Goal: Communication & Community: Answer question/provide support

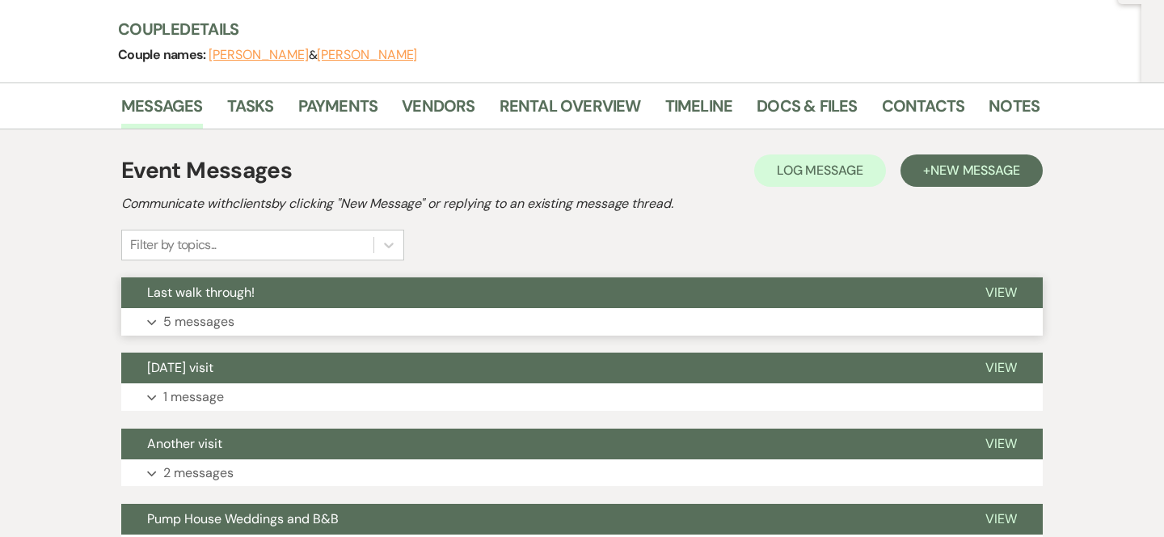
click at [509, 284] on button "Last walk through!" at bounding box center [540, 292] width 838 height 31
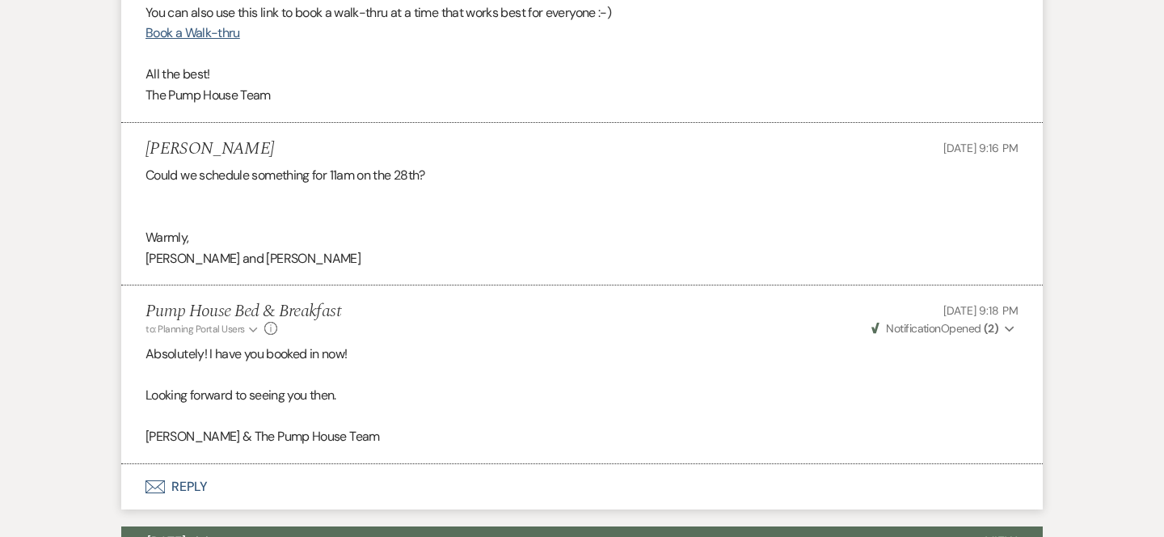
scroll to position [1056, 0]
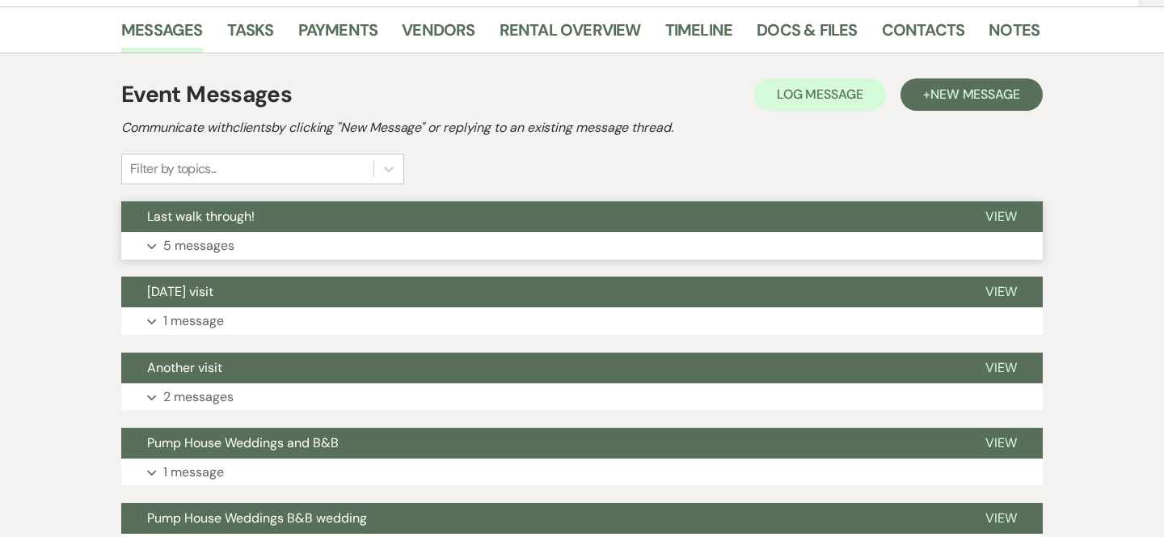
click at [416, 203] on button "Last walk through!" at bounding box center [540, 216] width 838 height 31
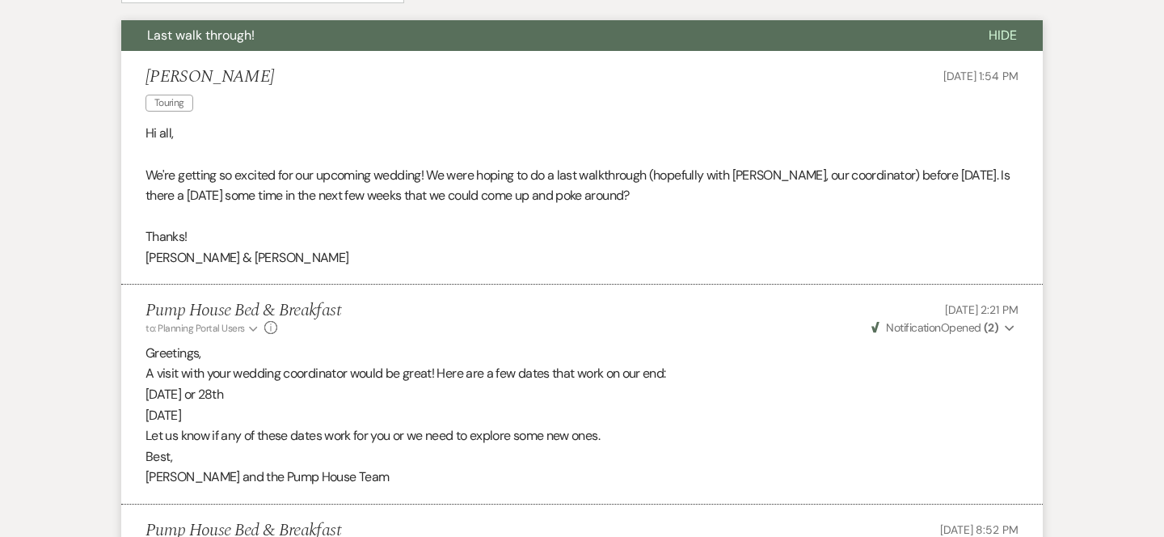
scroll to position [439, 0]
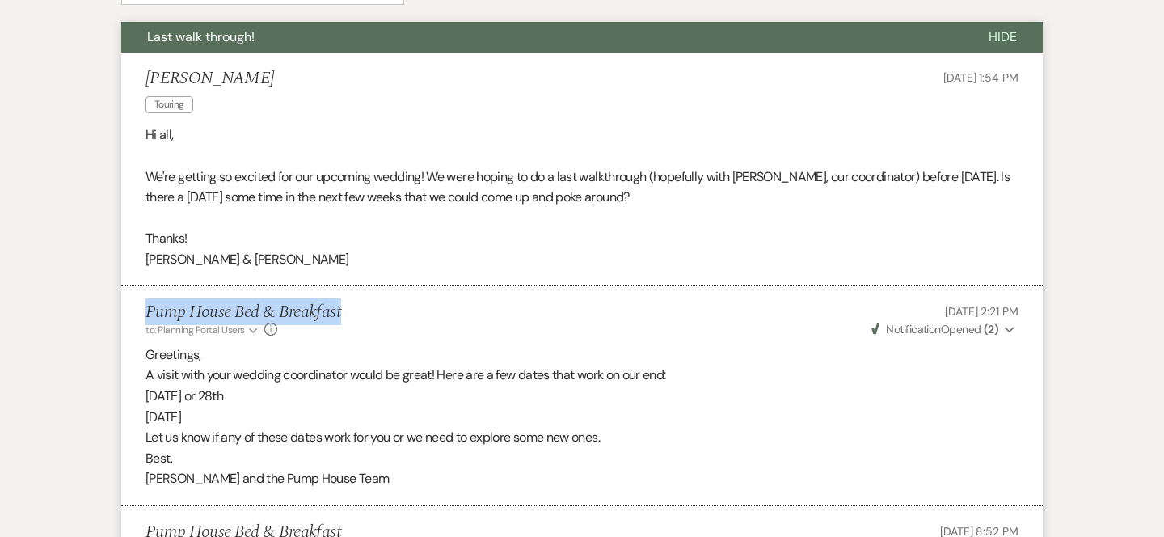
click at [541, 302] on div "Pump House Bed & Breakfast to: Planning Portal Users Expand Info [DATE] 2:21 PM…" at bounding box center [582, 319] width 873 height 35
click at [525, 332] on div "Pump House Bed & Breakfast to: Planning Portal Users Expand Info [DATE] 2:21 PM…" at bounding box center [582, 319] width 873 height 35
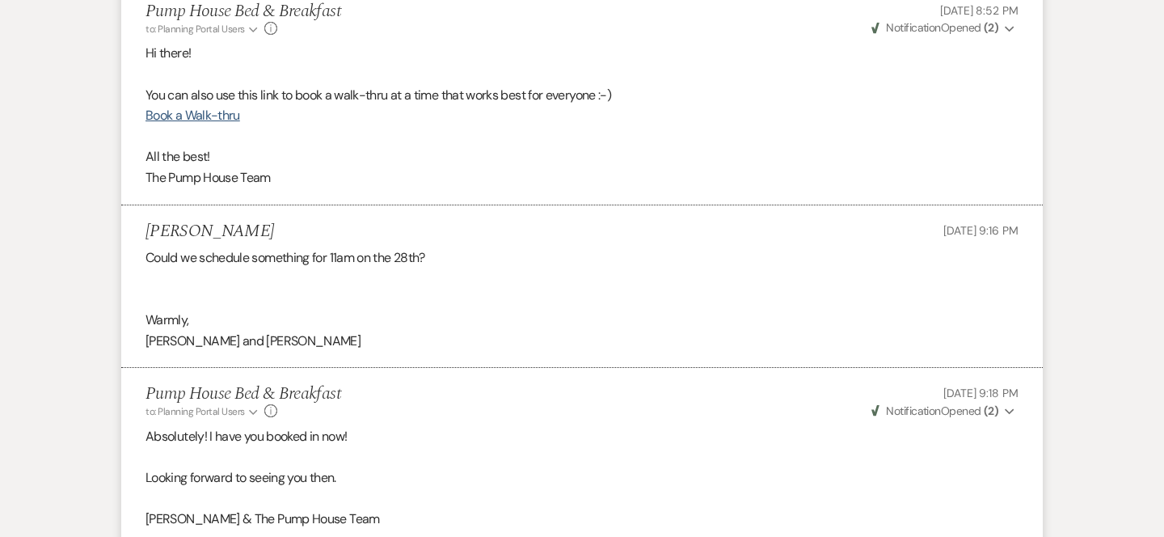
scroll to position [961, 0]
click at [339, 253] on div "Could we schedule something for 11am on the 28th? Warmly, [PERSON_NAME] and [PE…" at bounding box center [582, 297] width 873 height 103
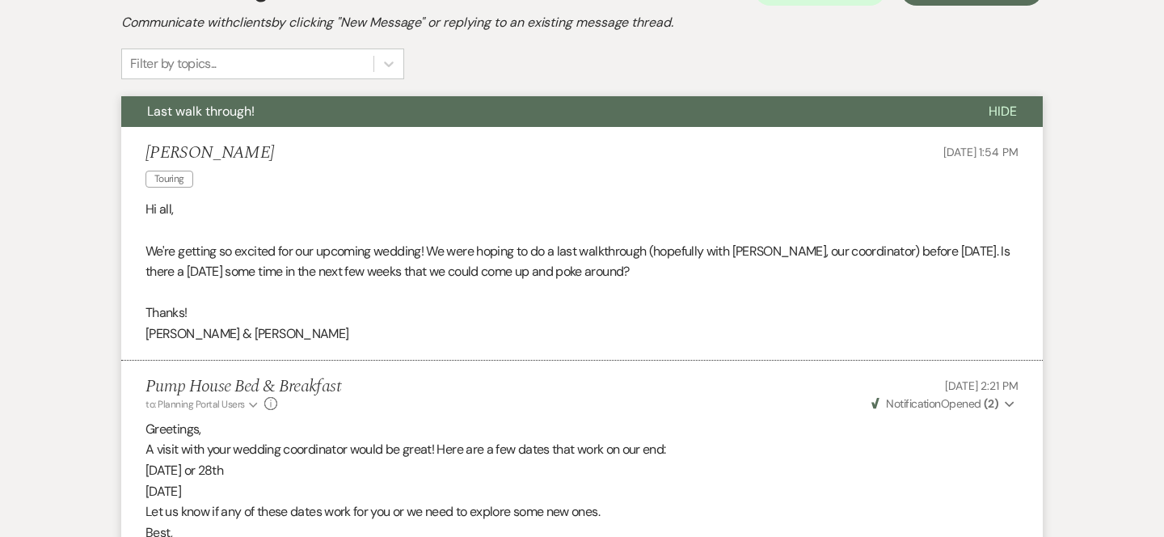
scroll to position [362, 0]
